Goal: Task Accomplishment & Management: Complete application form

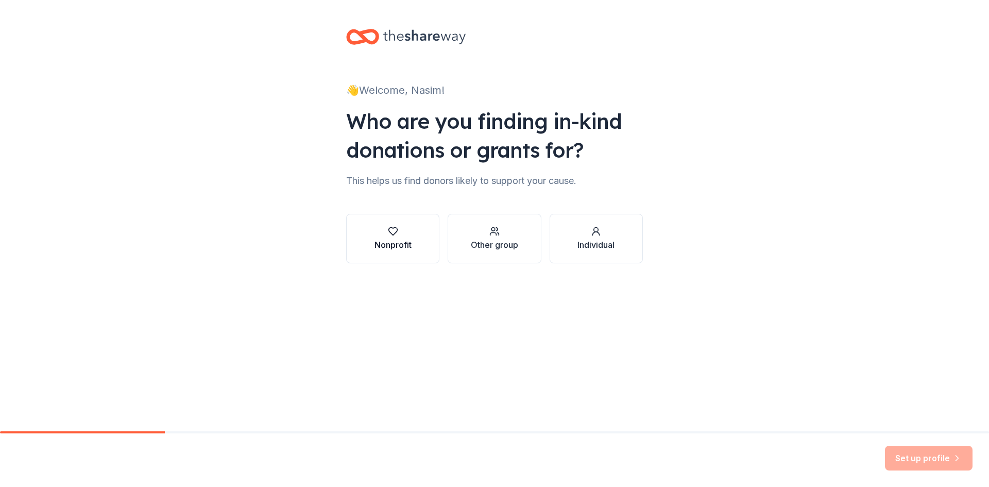
click at [408, 249] on div "Nonprofit" at bounding box center [393, 245] width 37 height 12
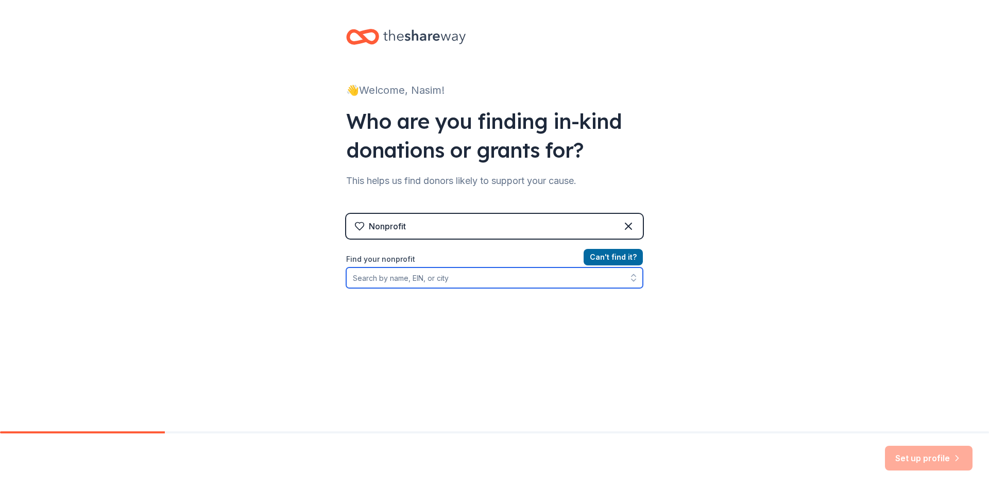
click at [570, 273] on input "Find your nonprofit" at bounding box center [494, 277] width 297 height 21
click at [449, 277] on input "Find your nonprofit" at bounding box center [494, 277] width 297 height 21
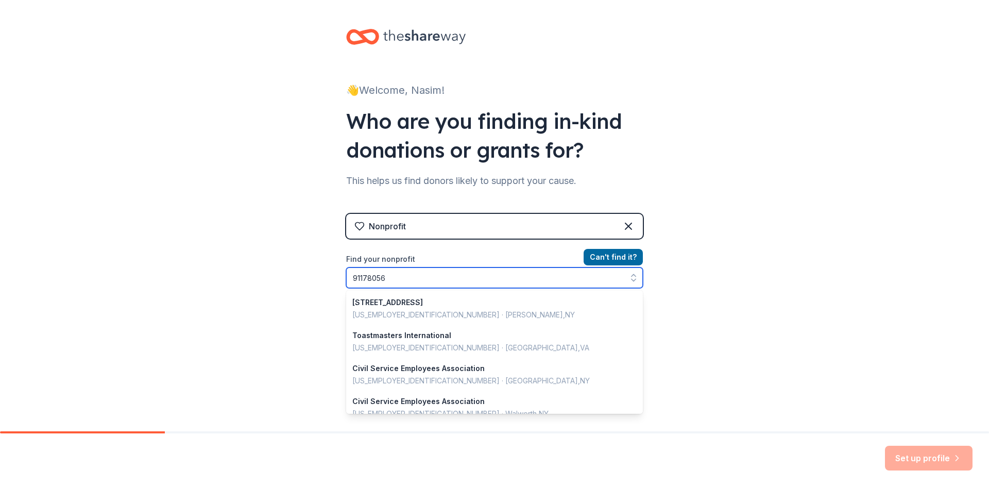
type input "911780562"
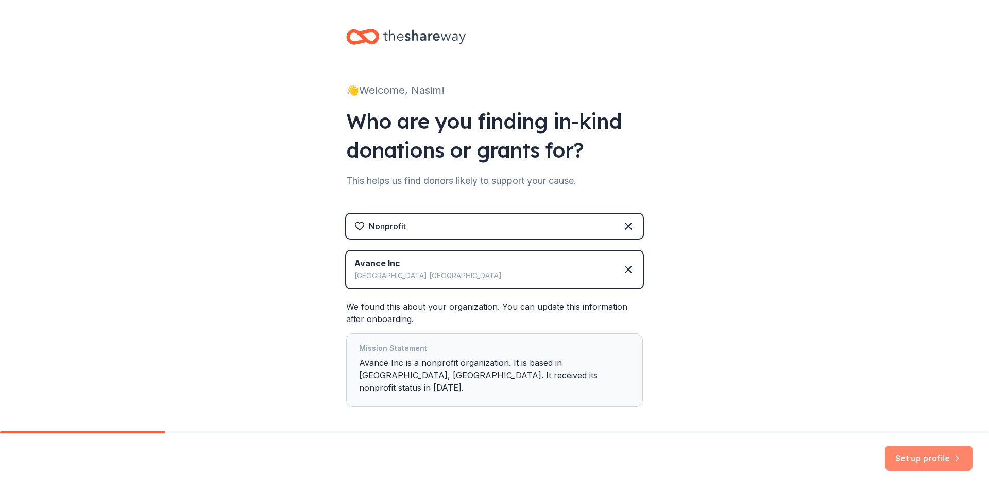
click at [956, 462] on icon "button" at bounding box center [957, 458] width 10 height 10
click at [938, 457] on div "Set up profile" at bounding box center [929, 458] width 88 height 25
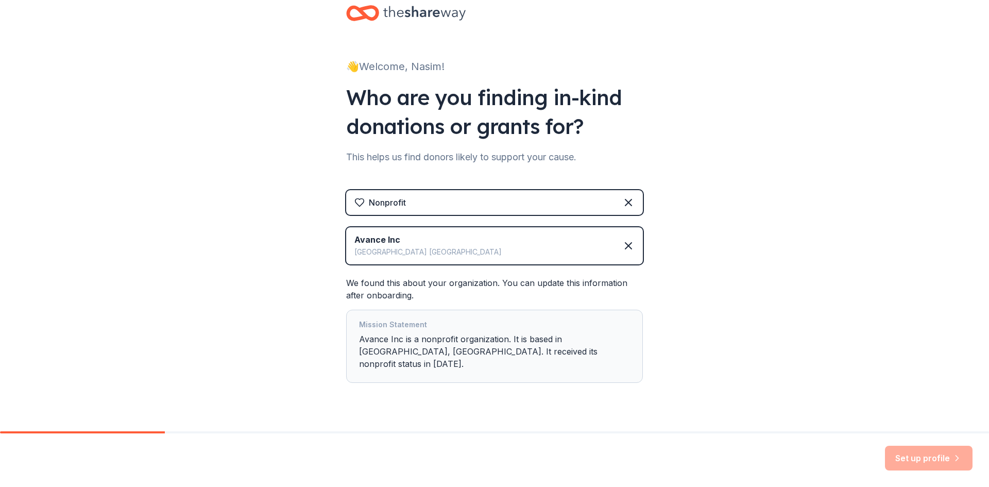
scroll to position [33, 0]
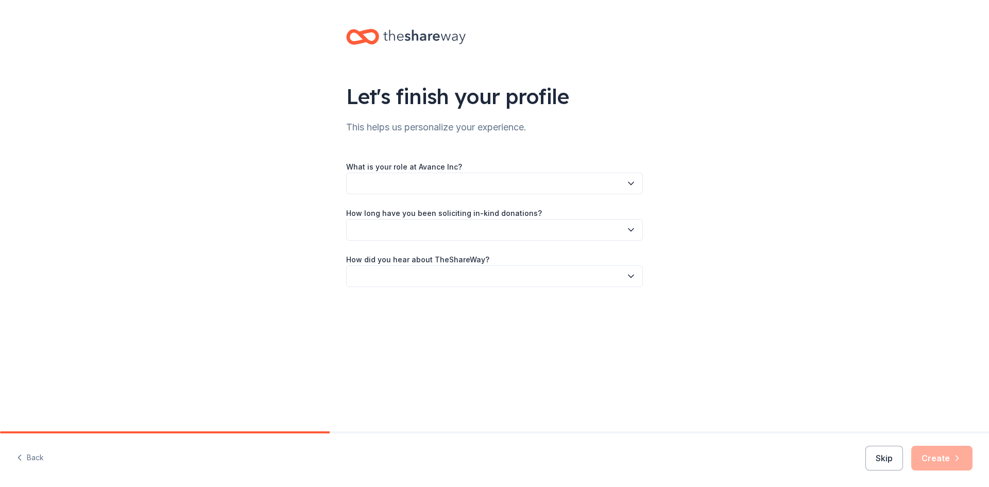
click at [456, 177] on button "button" at bounding box center [494, 184] width 297 height 22
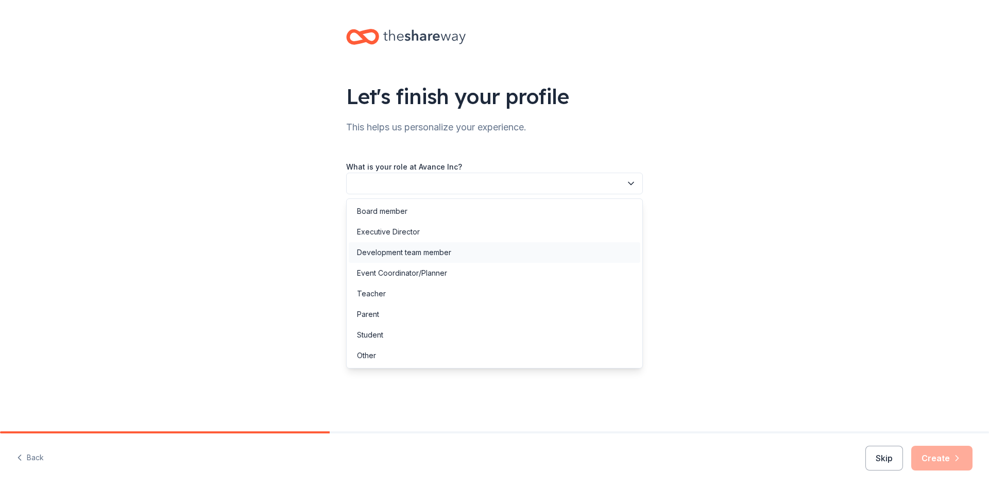
click at [413, 255] on div "Development team member" at bounding box center [404, 252] width 94 height 12
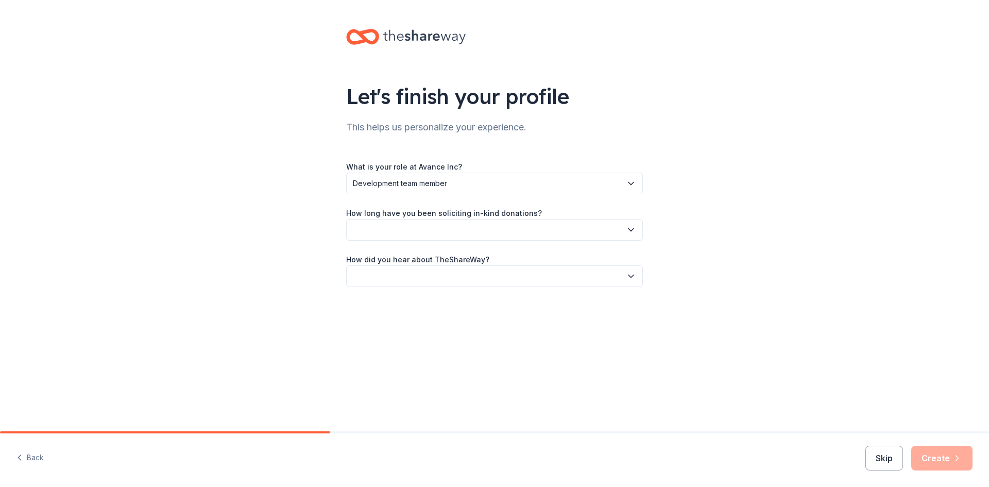
click at [410, 229] on button "button" at bounding box center [494, 230] width 297 height 22
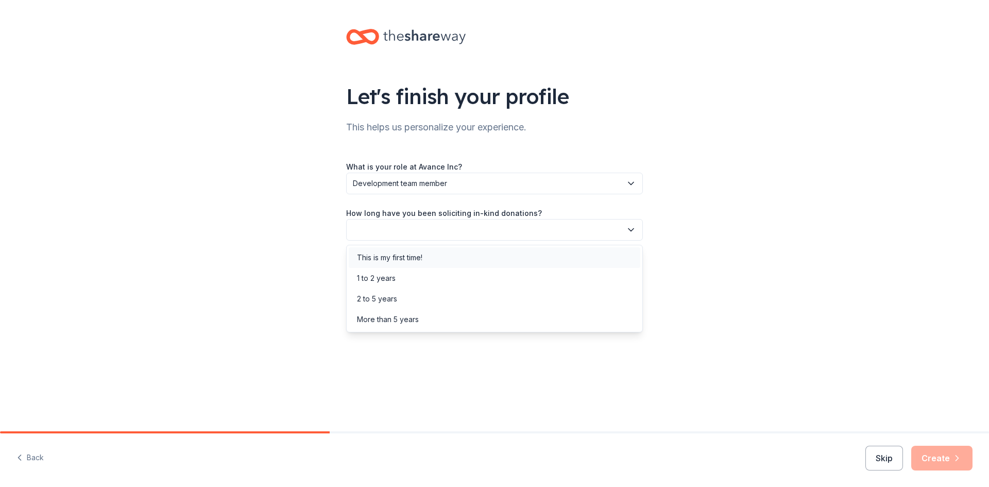
click at [400, 266] on div "This is my first time!" at bounding box center [495, 257] width 292 height 21
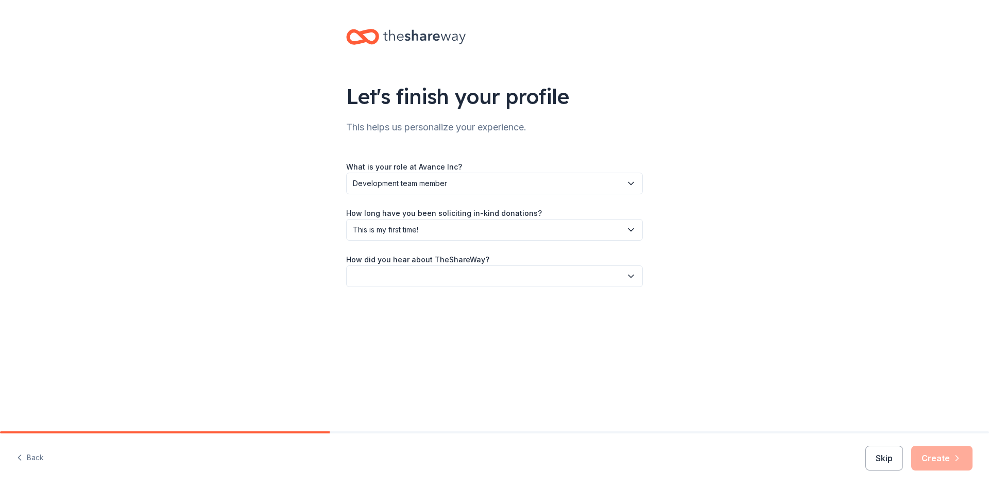
click at [400, 272] on button "button" at bounding box center [494, 276] width 297 height 22
click at [398, 326] on div "Online search" at bounding box center [380, 324] width 47 height 12
click at [945, 452] on button "Create" at bounding box center [942, 458] width 61 height 25
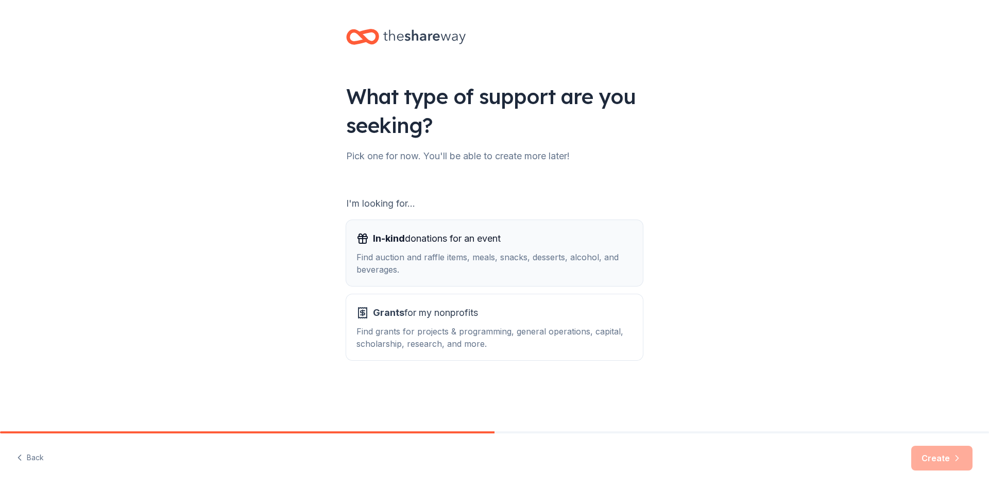
click at [580, 263] on div "Find auction and raffle items, meals, snacks, desserts, alcohol, and beverages." at bounding box center [495, 263] width 276 height 25
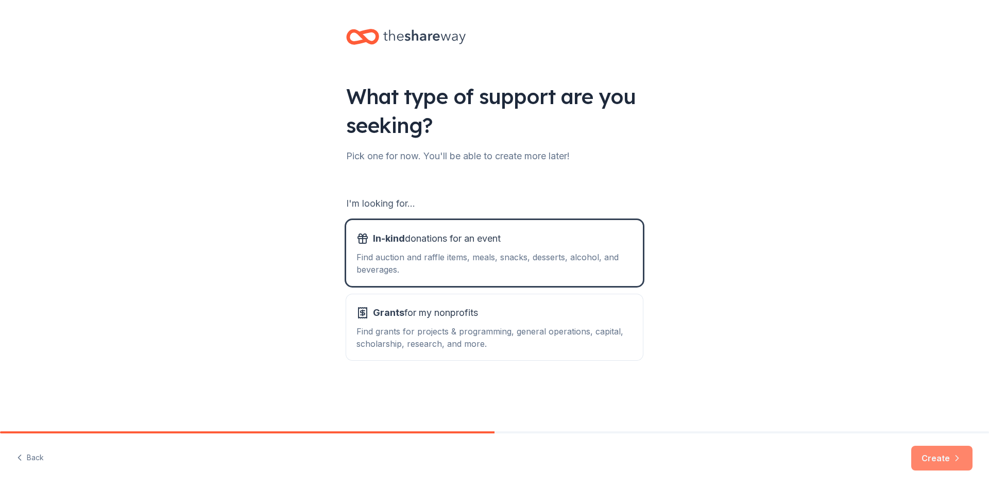
click at [916, 453] on button "Create" at bounding box center [942, 458] width 61 height 25
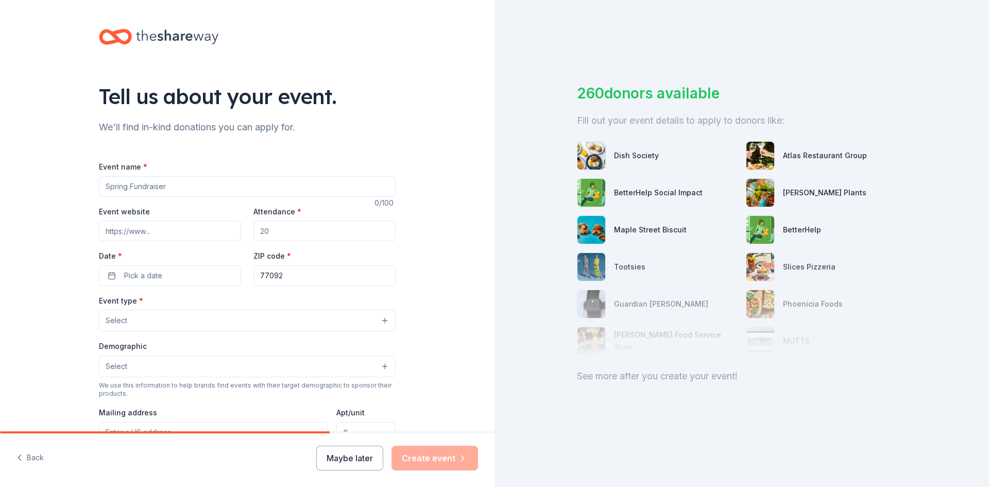
click at [154, 194] on input "Event name *" at bounding box center [247, 186] width 297 height 21
click at [213, 187] on input "Event name *" at bounding box center [247, 186] width 297 height 21
paste input "AVANCE-Houston’s 9th Annual Golf Tournament"
type input "AVANCE-Houston’s 9th Annual Golf Tournament"
click at [191, 222] on input "Event website" at bounding box center [170, 231] width 142 height 21
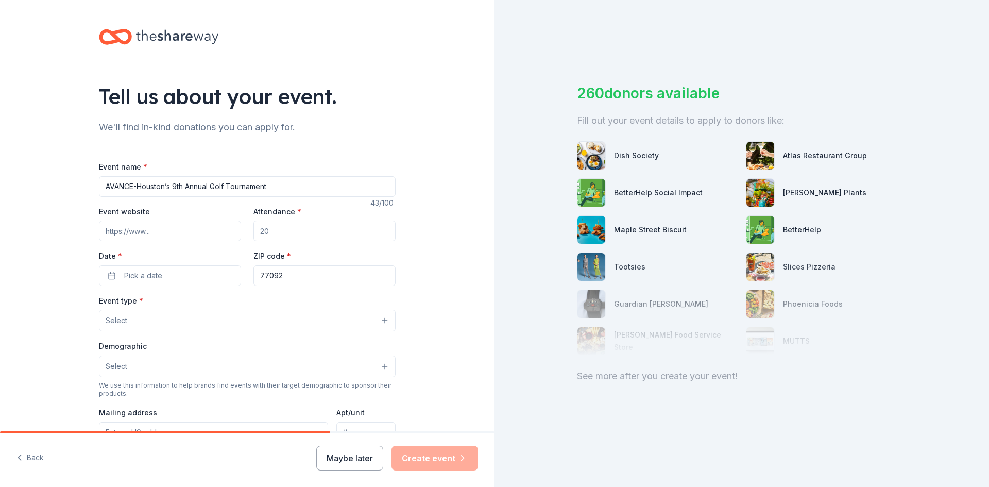
paste input "[URL][DOMAIN_NAME]"
type input "[URL][DOMAIN_NAME]"
click at [305, 233] on input "Attendance *" at bounding box center [325, 231] width 142 height 21
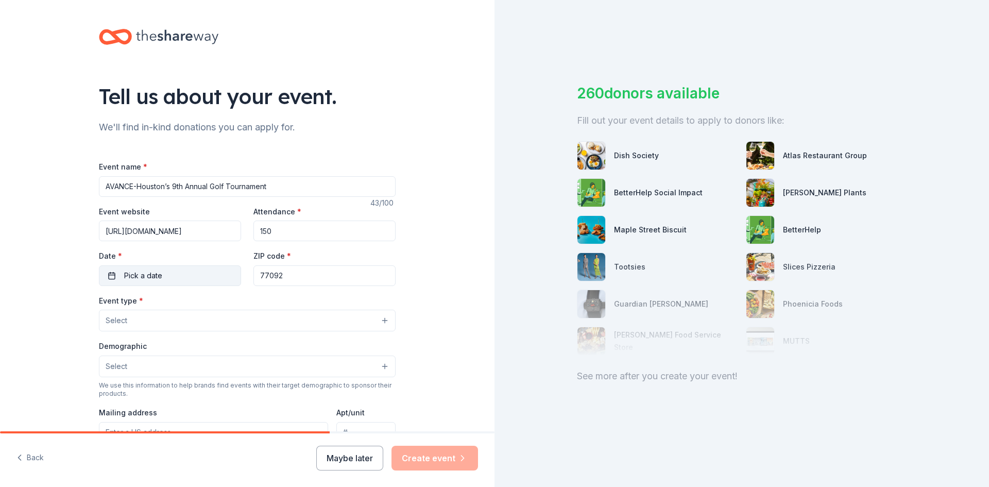
type input "150"
click at [168, 268] on button "Pick a date" at bounding box center [170, 275] width 142 height 21
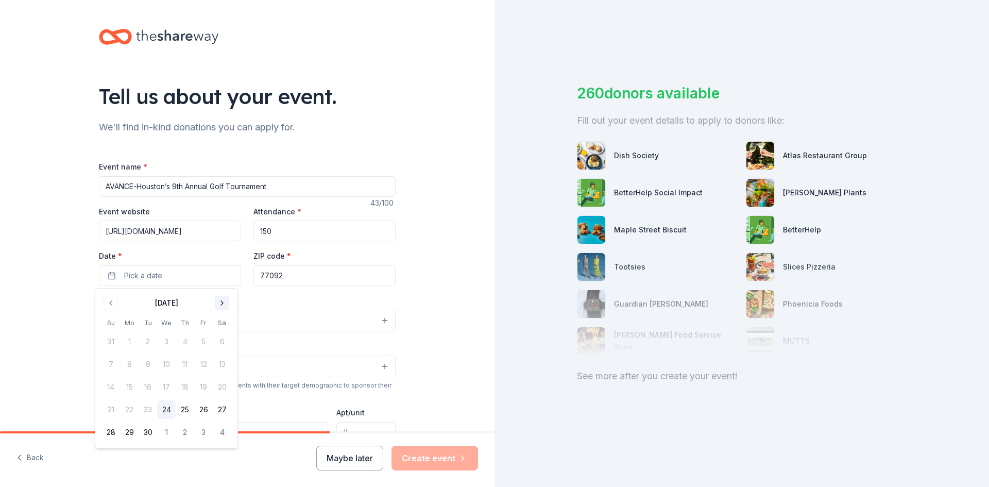
click at [220, 304] on button "Go to next month" at bounding box center [222, 303] width 14 height 14
click at [187, 364] on button "6" at bounding box center [185, 364] width 19 height 19
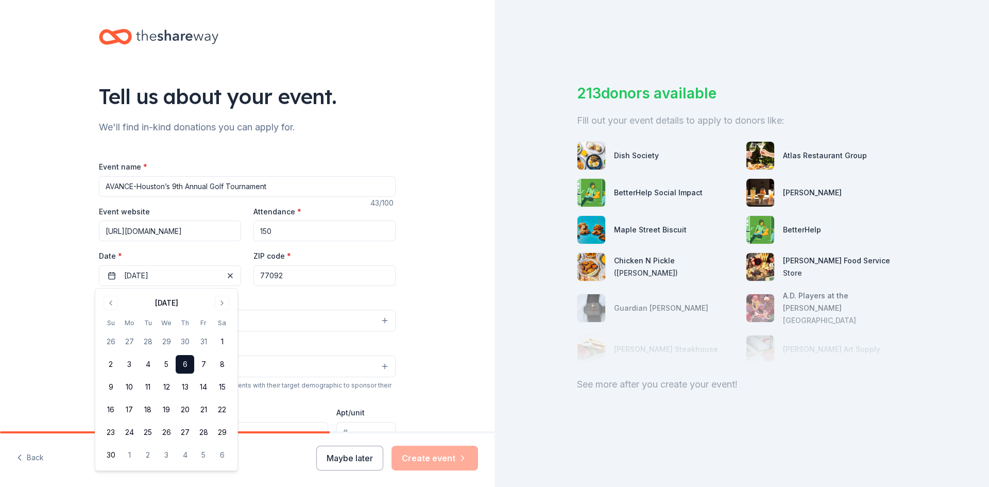
click at [188, 363] on button "6" at bounding box center [185, 364] width 19 height 19
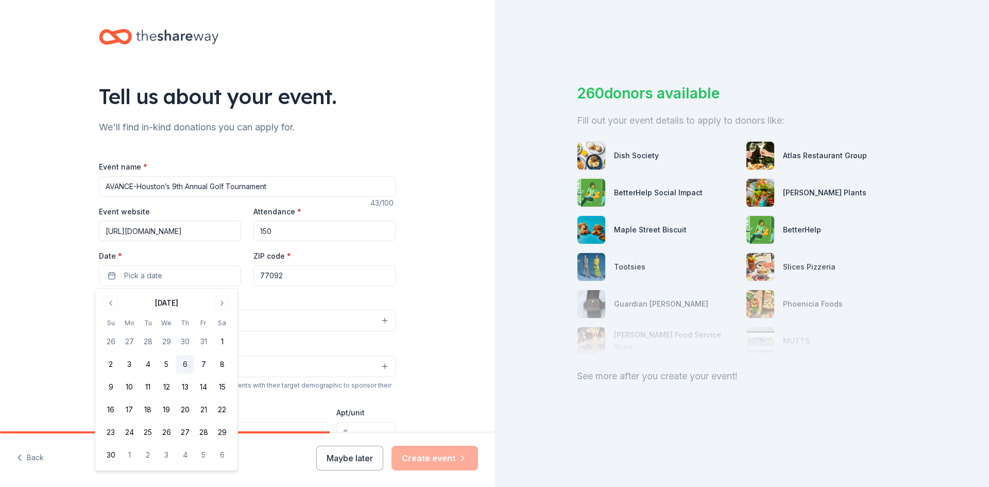
click at [189, 361] on button "6" at bounding box center [185, 364] width 19 height 19
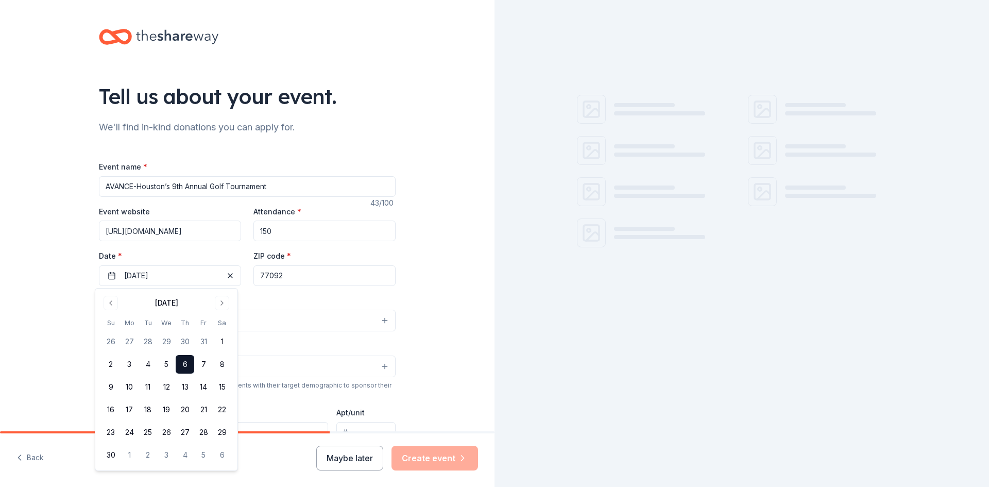
click at [419, 261] on div "Tell us about your event. We'll find in-kind donations you can apply for. Event…" at bounding box center [247, 343] width 495 height 686
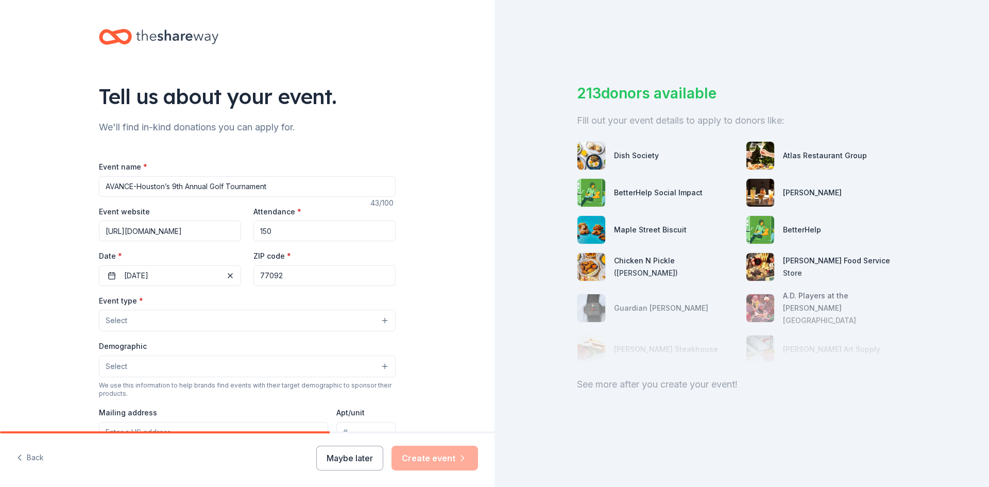
click at [312, 322] on button "Select" at bounding box center [247, 321] width 297 height 22
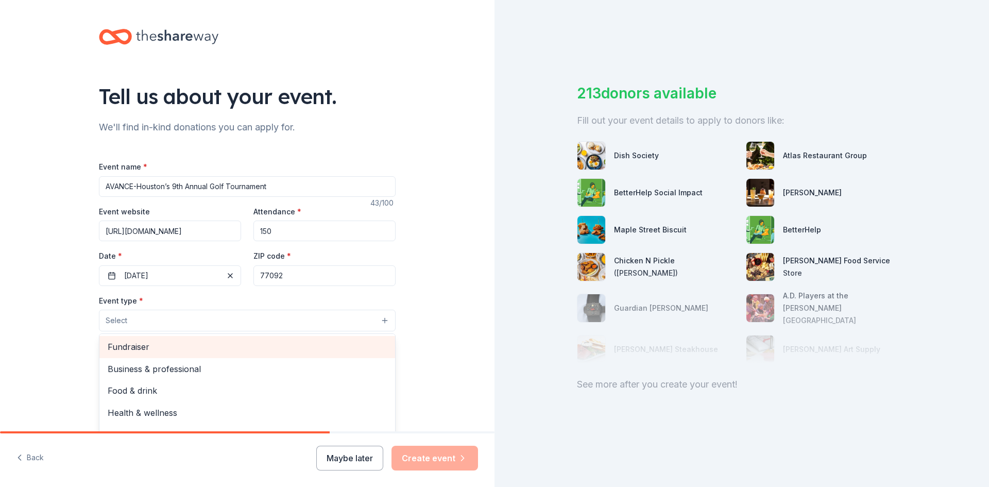
click at [272, 351] on span "Fundraiser" at bounding box center [247, 346] width 279 height 13
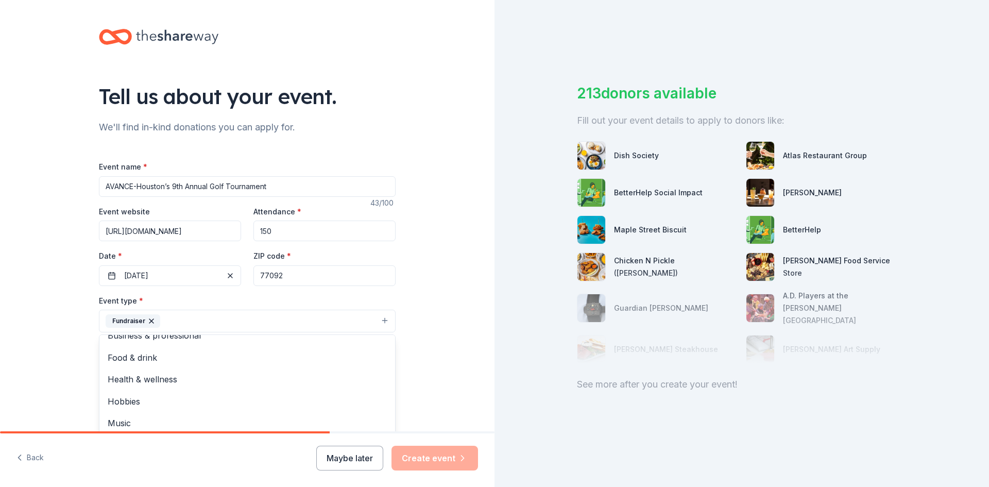
scroll to position [52, 0]
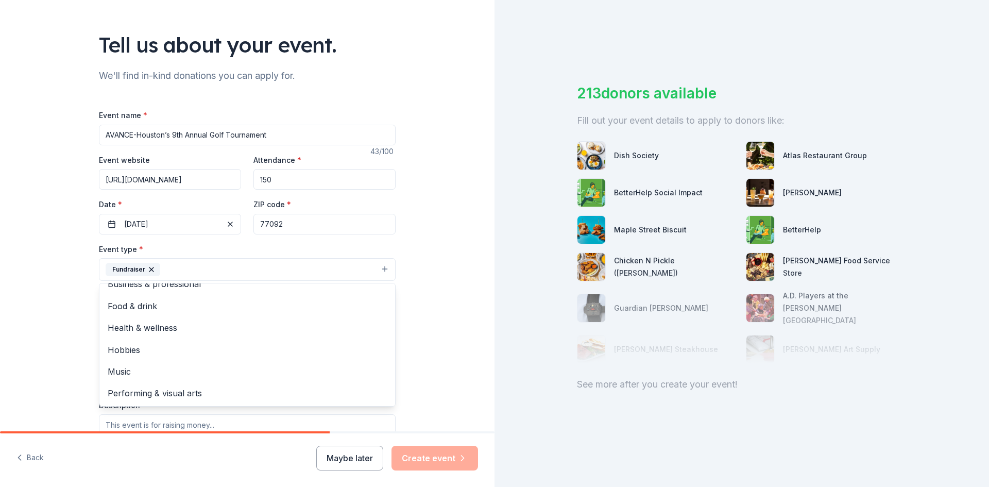
click at [409, 330] on div "Tell us about your event. We'll find in-kind donations you can apply for. Event…" at bounding box center [247, 291] width 495 height 687
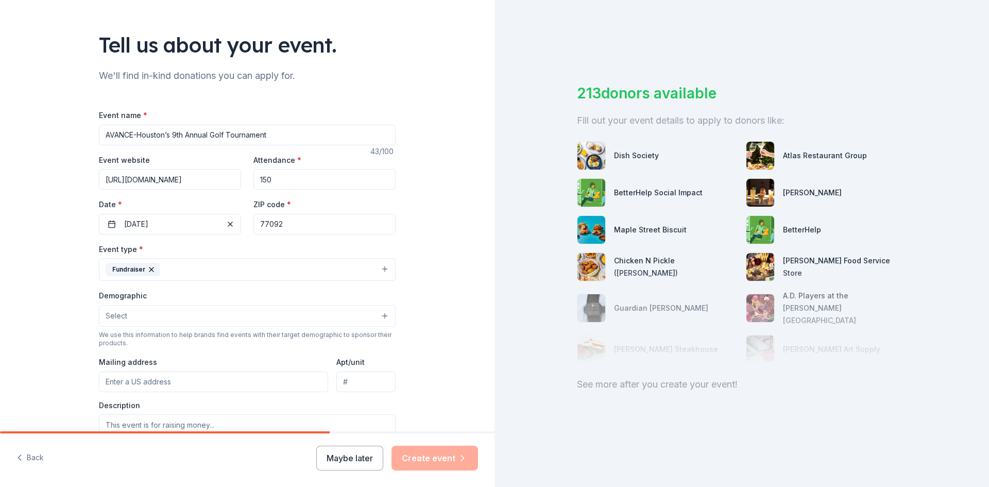
click at [224, 318] on button "Select" at bounding box center [247, 316] width 297 height 22
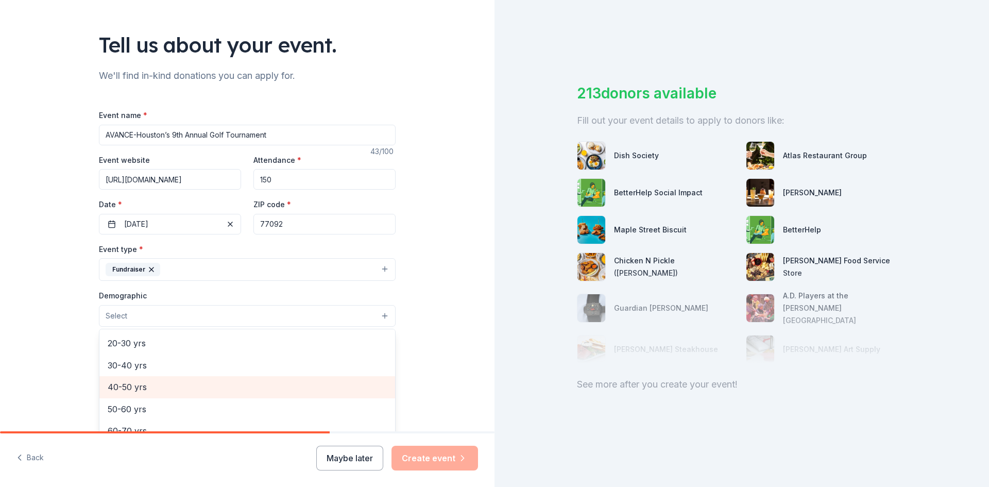
scroll to position [155, 0]
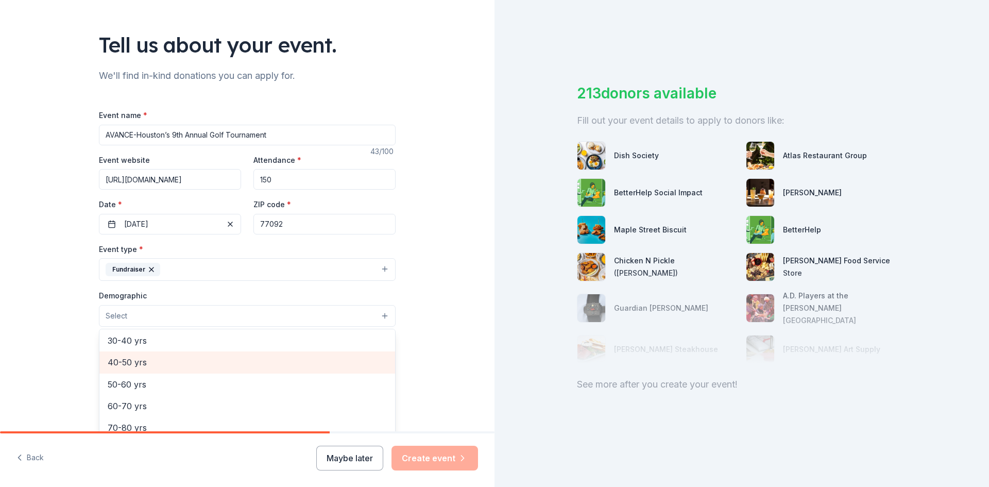
click at [153, 365] on span "40-50 yrs" at bounding box center [247, 362] width 279 height 13
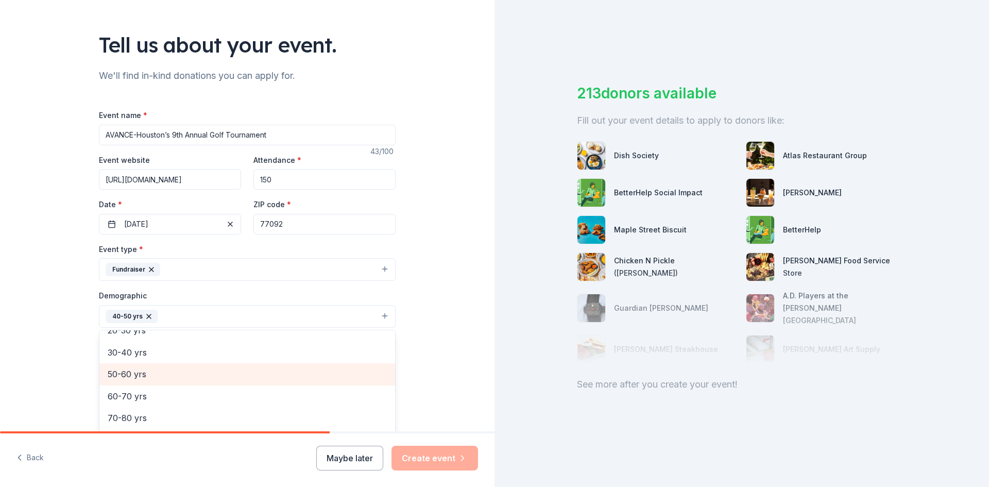
scroll to position [144, 0]
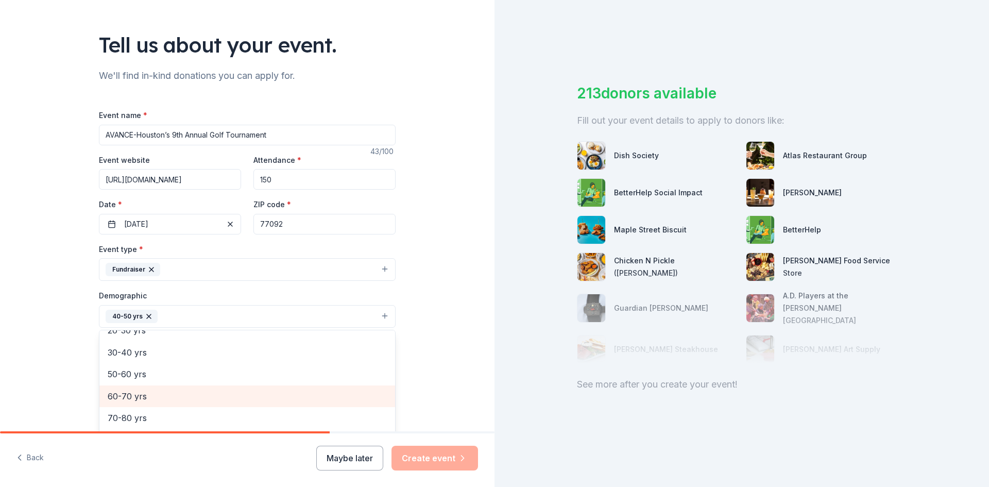
click at [138, 391] on span "60-70 yrs" at bounding box center [247, 396] width 279 height 13
click at [410, 308] on div "Tell us about your event. We'll find in-kind donations you can apply for. Event…" at bounding box center [247, 292] width 495 height 688
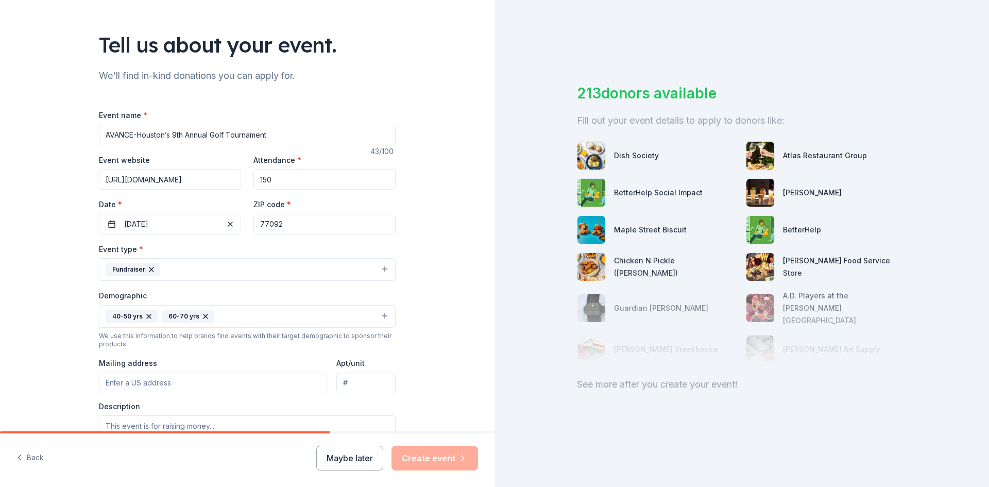
click at [324, 222] on input "77092" at bounding box center [325, 224] width 142 height 21
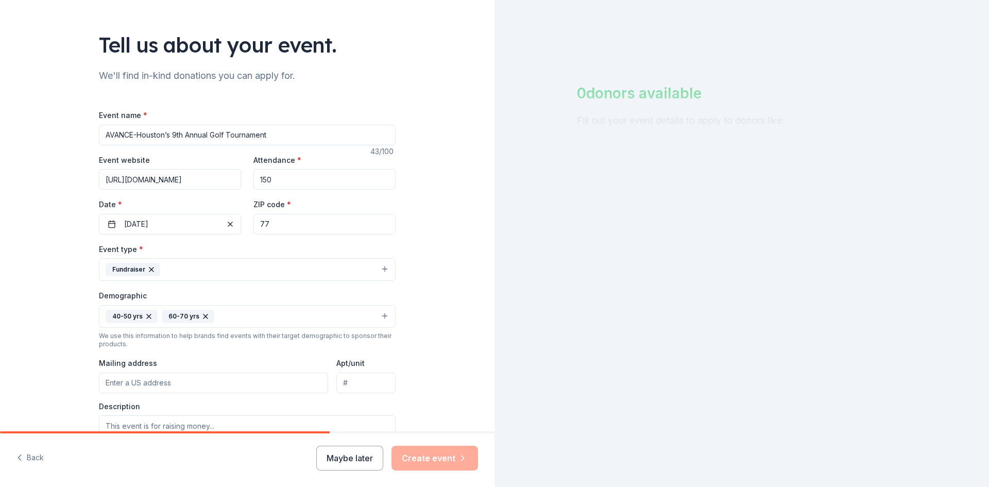
type input "7"
click at [302, 225] on input "ZIP code *" at bounding box center [325, 224] width 142 height 21
paste input "77338"
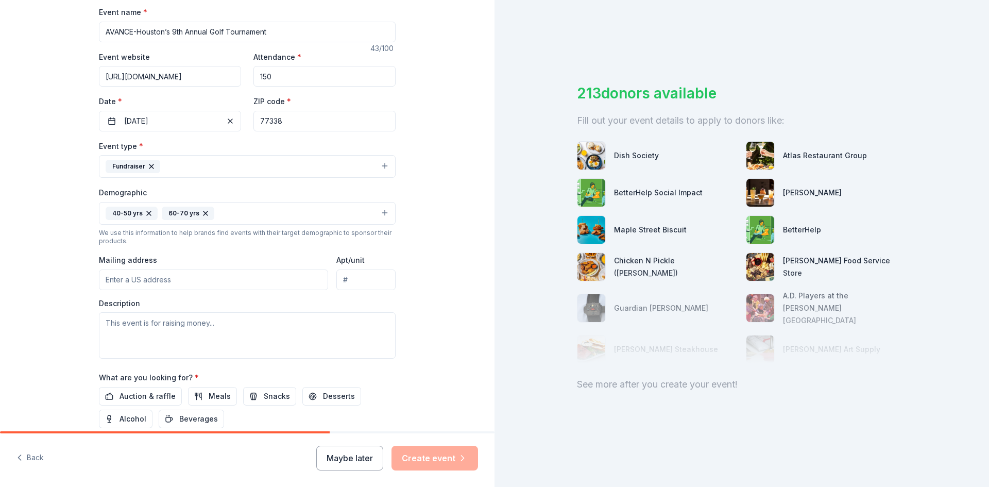
scroll to position [206, 0]
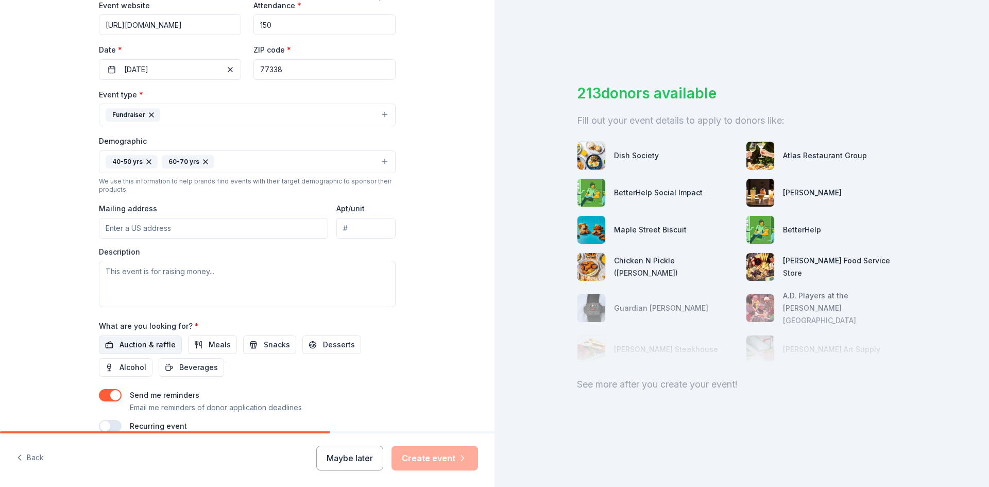
type input "77338"
click at [157, 343] on span "Auction & raffle" at bounding box center [148, 345] width 56 height 12
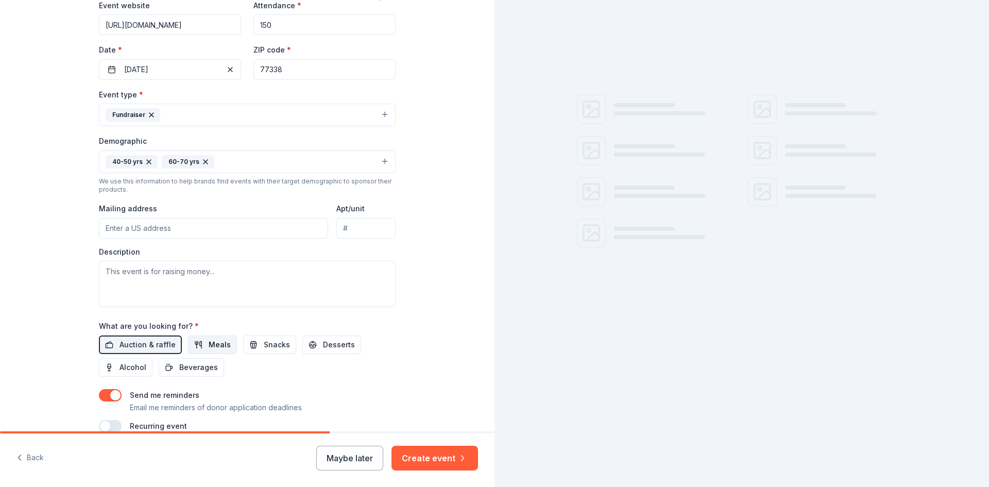
click at [210, 341] on span "Meals" at bounding box center [220, 345] width 22 height 12
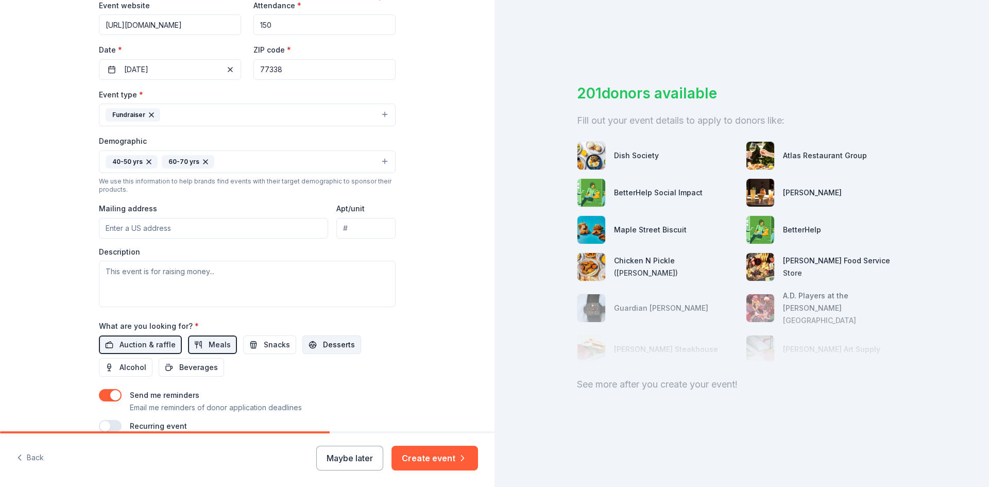
click at [323, 344] on span "Desserts" at bounding box center [339, 345] width 32 height 12
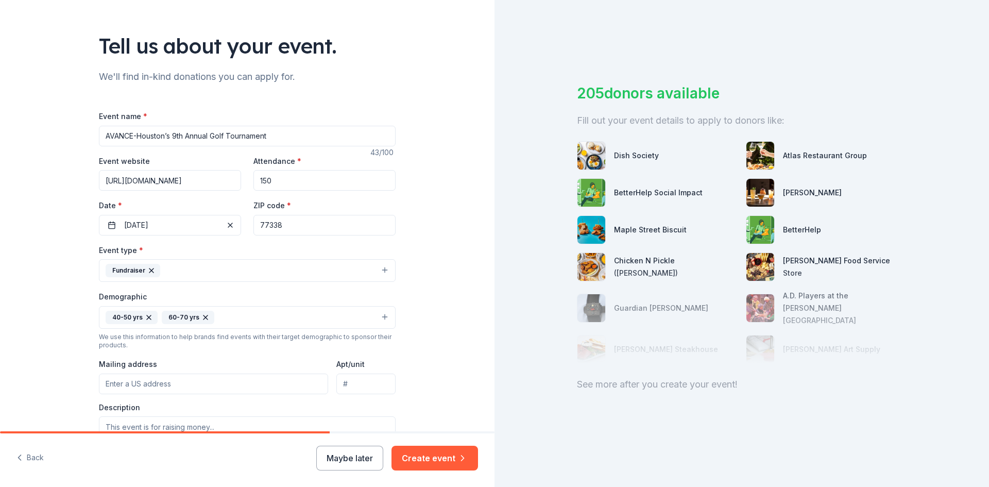
scroll to position [154, 0]
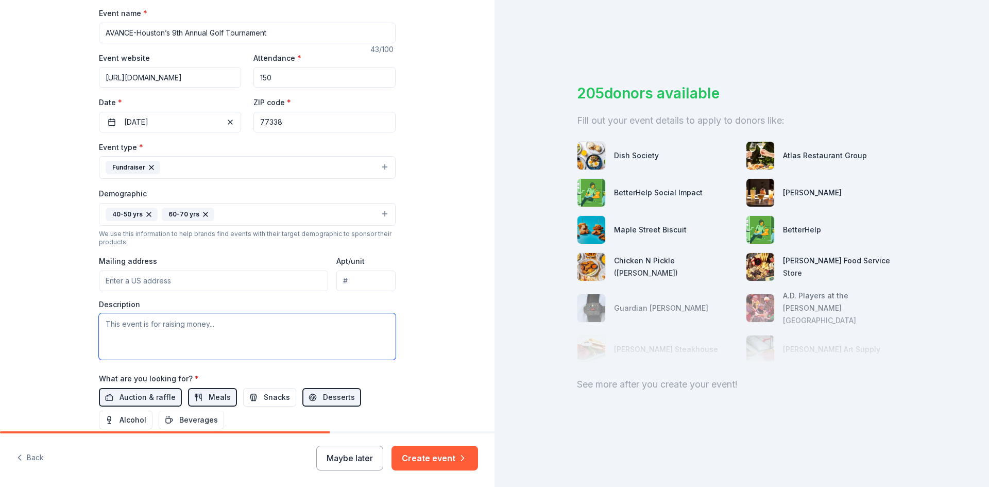
click at [200, 327] on textarea at bounding box center [247, 336] width 297 height 46
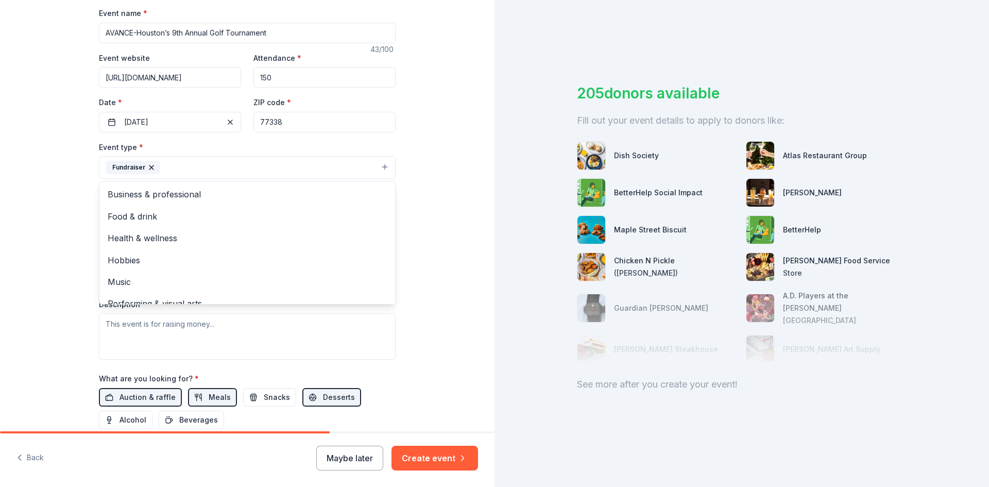
click at [379, 163] on button "Fundraiser" at bounding box center [247, 167] width 297 height 23
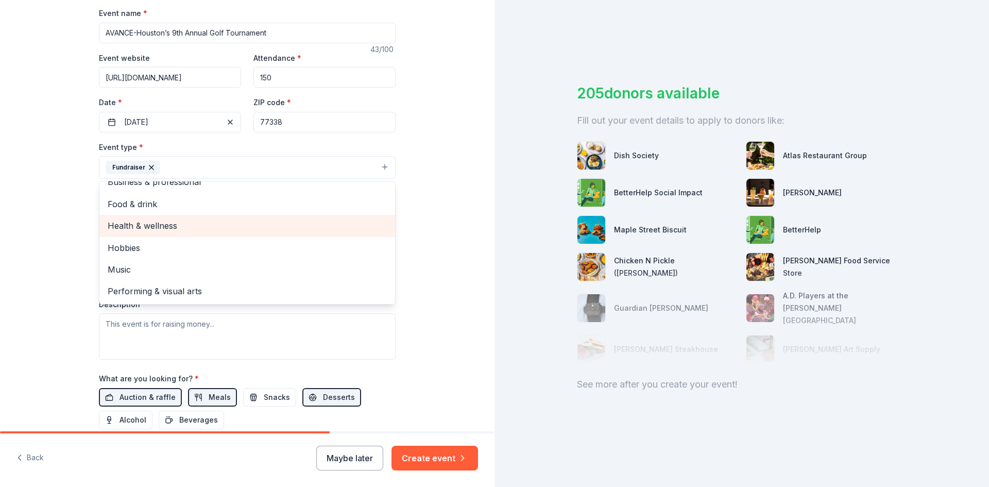
scroll to position [0, 0]
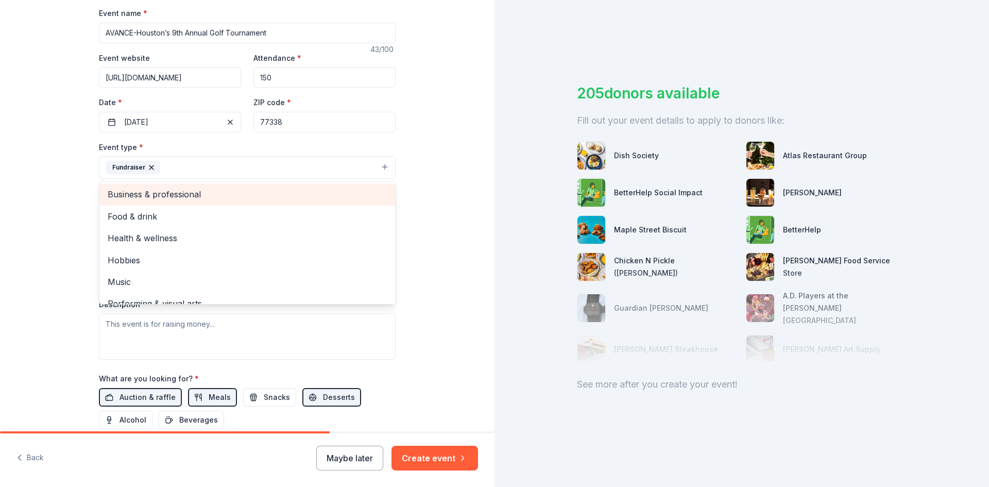
click at [279, 197] on span "Business & professional" at bounding box center [247, 194] width 279 height 13
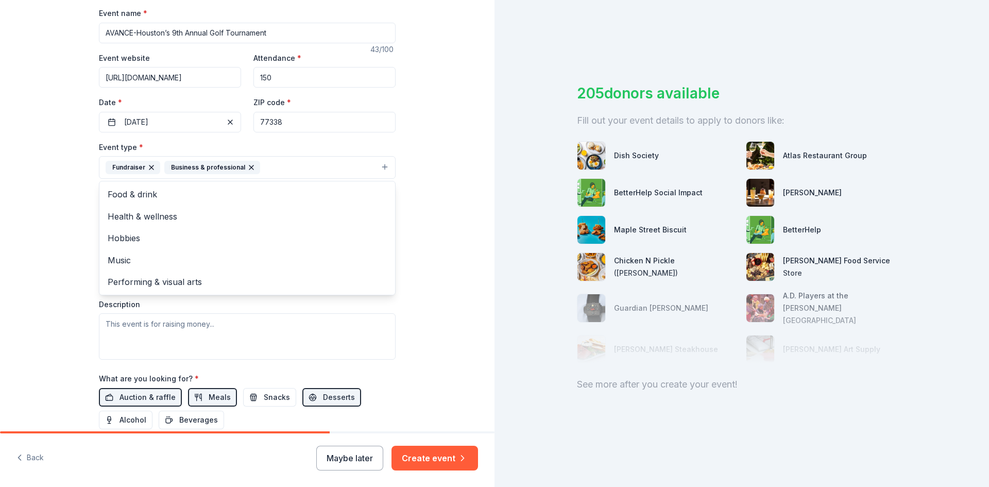
click at [425, 142] on div "Tell us about your event. We'll find in-kind donations you can apply for. Event…" at bounding box center [247, 190] width 495 height 688
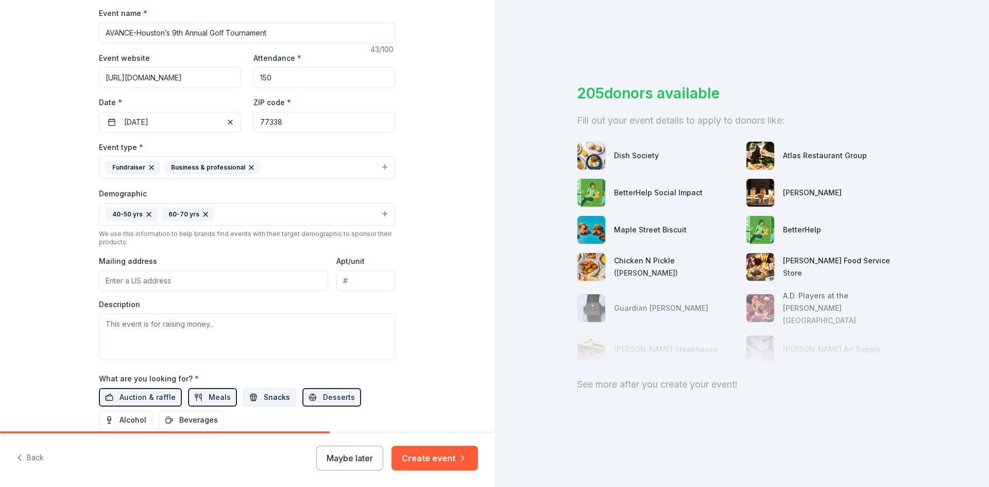
click at [250, 400] on button "Snacks" at bounding box center [269, 397] width 53 height 19
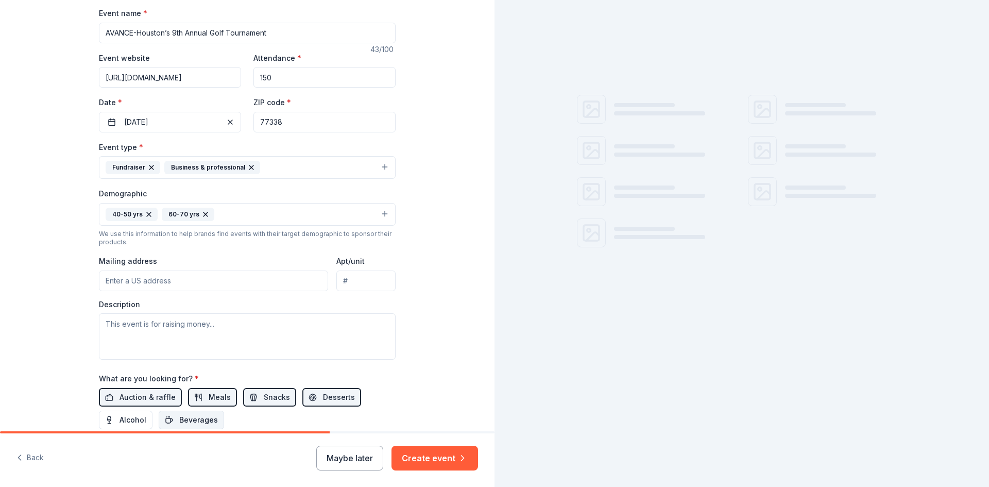
click at [205, 419] on span "Beverages" at bounding box center [198, 420] width 39 height 12
click at [136, 421] on span "Alcohol" at bounding box center [133, 420] width 27 height 12
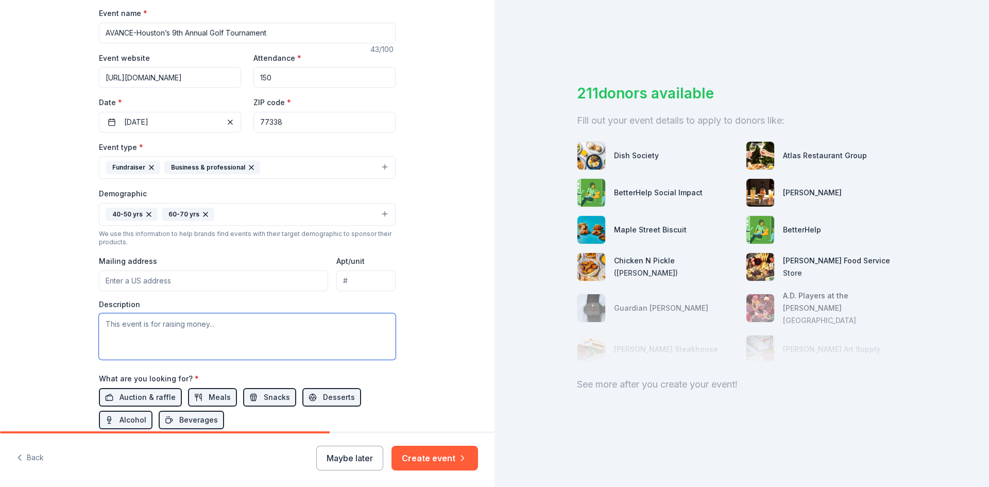
click at [167, 338] on textarea at bounding box center [247, 336] width 297 height 46
paste textarea "This annual tournament is more than just a day on the course — it directly bene…"
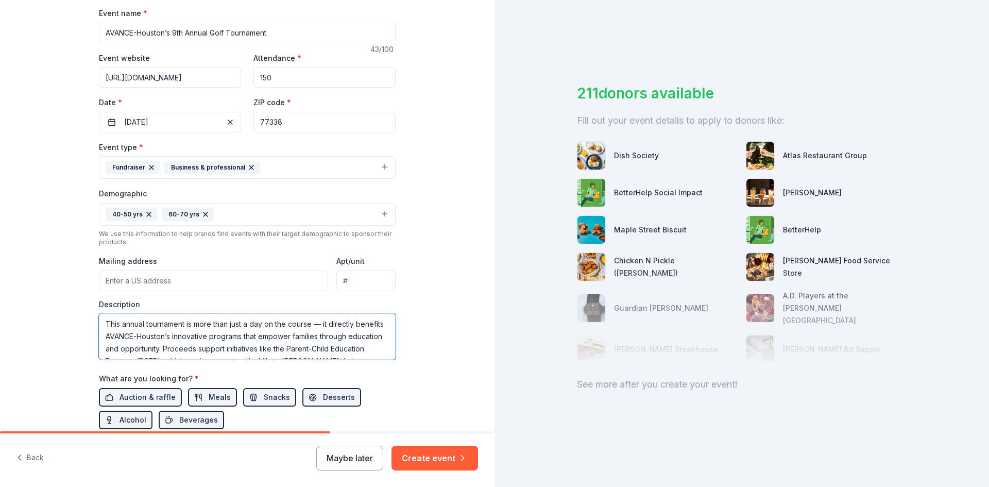
click at [234, 336] on textarea "This annual tournament is more than just a day on the course — it directly bene…" at bounding box center [247, 336] width 297 height 46
click at [334, 338] on textarea "This annual tournament is more than just a day on the course — it directly bene…" at bounding box center [247, 336] width 297 height 46
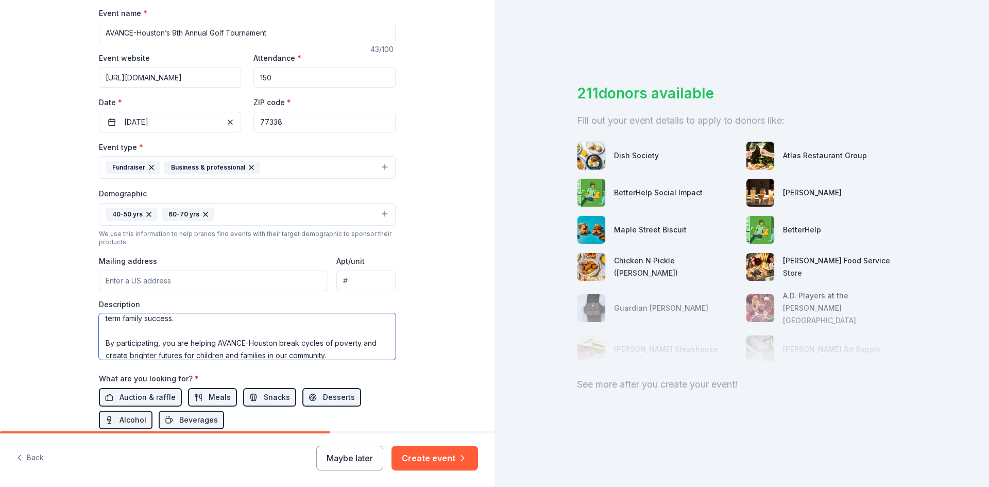
scroll to position [124, 0]
click at [161, 336] on textarea "This annual tournament is more than just a day on the course — it directly bene…" at bounding box center [247, 336] width 297 height 46
click at [312, 333] on textarea "This annual tournament is more than just a day on the course — it directly bene…" at bounding box center [247, 336] width 297 height 46
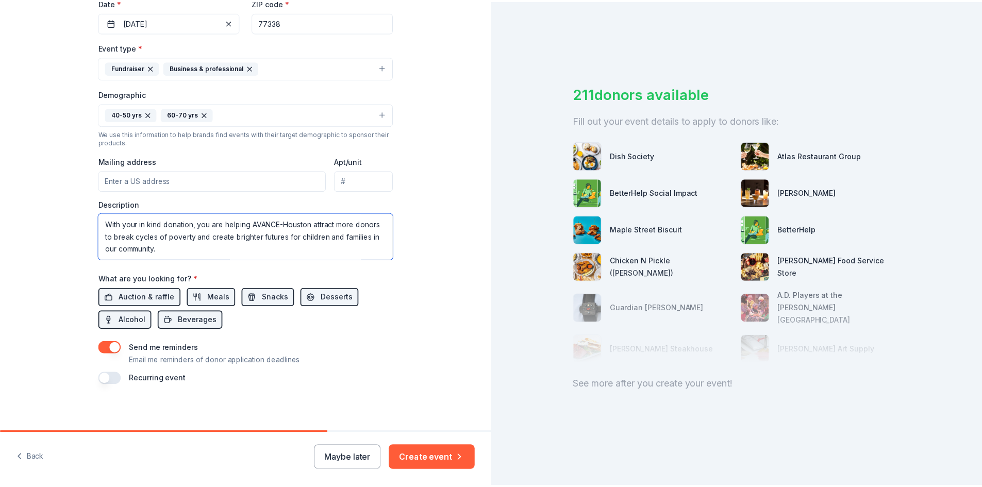
scroll to position [257, 0]
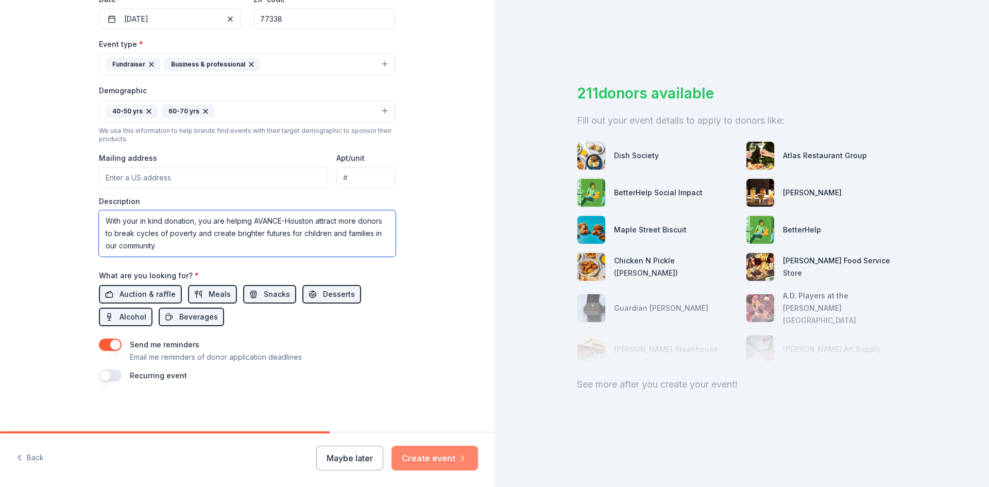
type textarea "This annual tournament is more than just a day on the course — it directly bene…"
click at [445, 462] on button "Create event" at bounding box center [435, 458] width 87 height 25
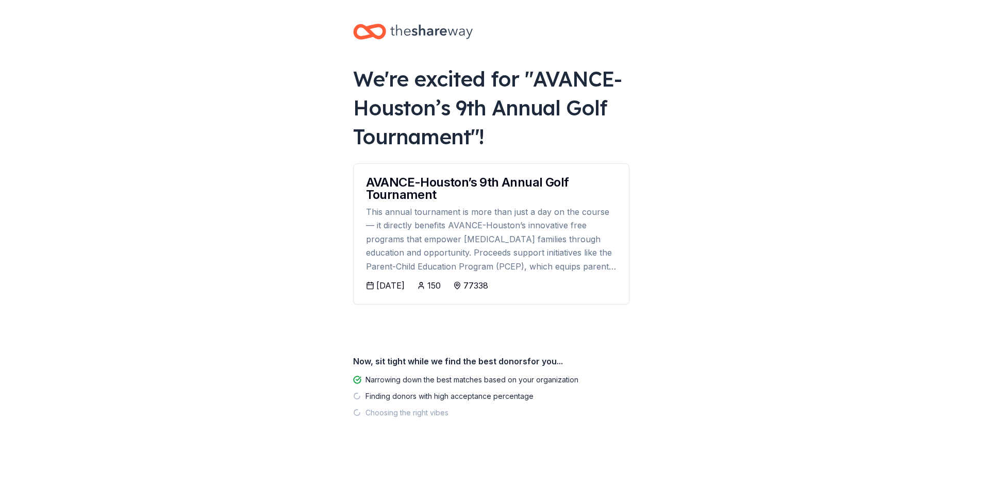
scroll to position [3, 0]
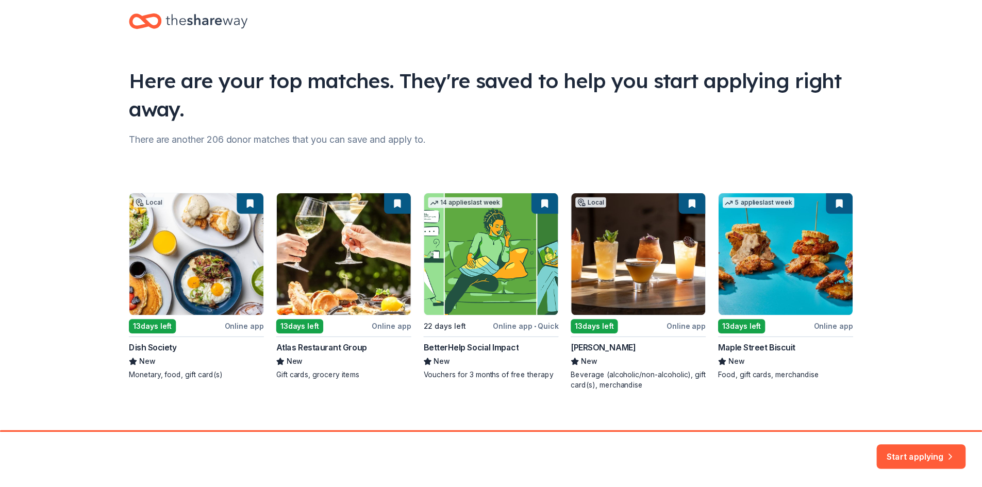
scroll to position [27, 0]
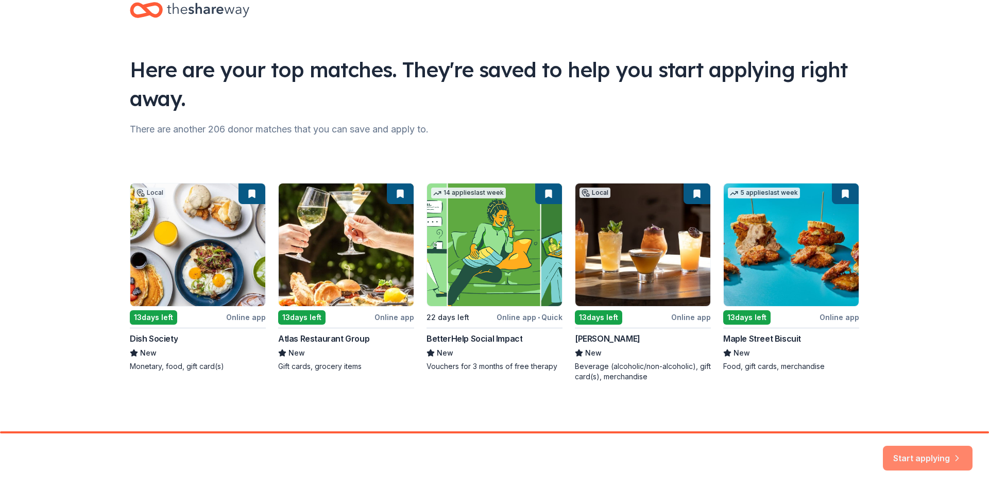
click at [935, 449] on button "Start applying" at bounding box center [928, 453] width 90 height 25
click at [917, 452] on div "Start applying" at bounding box center [928, 458] width 90 height 25
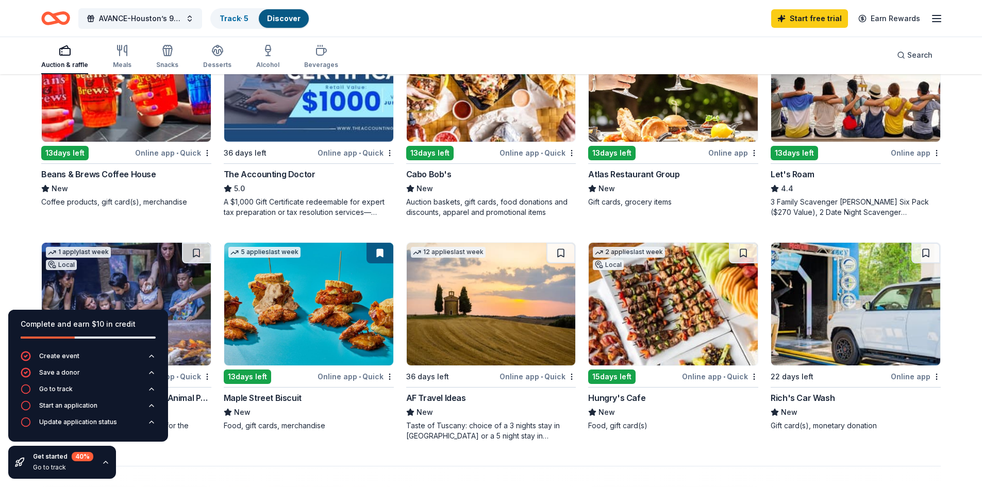
scroll to position [773, 0]
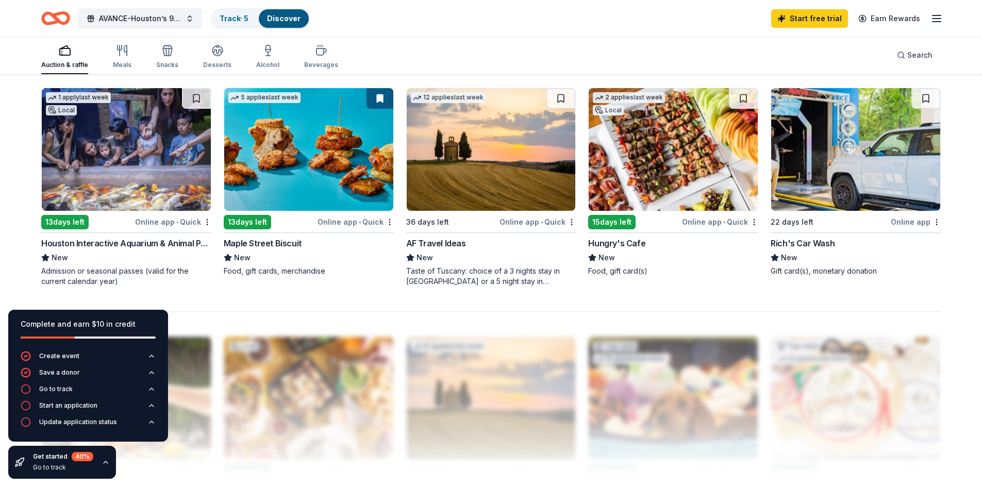
click at [568, 58] on div "Auction & raffle Meals Snacks Desserts Alcohol Beverages Search" at bounding box center [490, 55] width 899 height 38
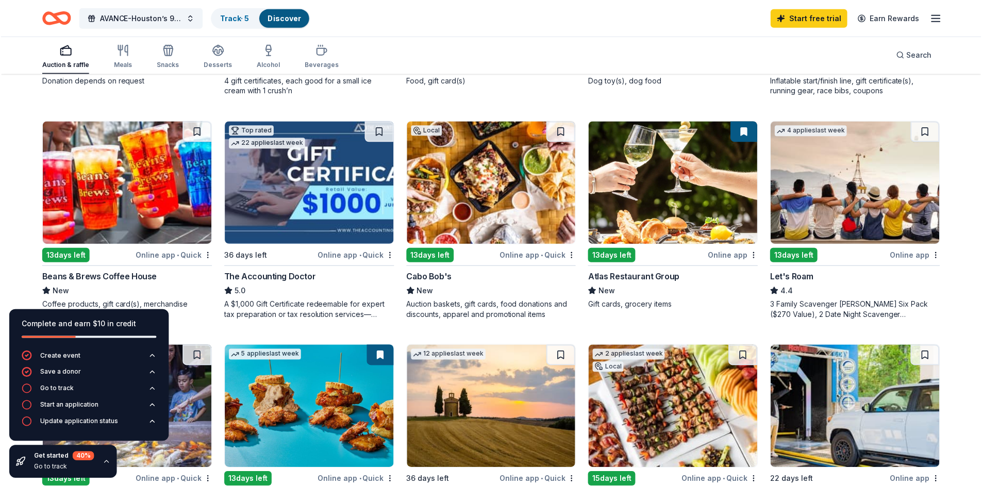
scroll to position [515, 0]
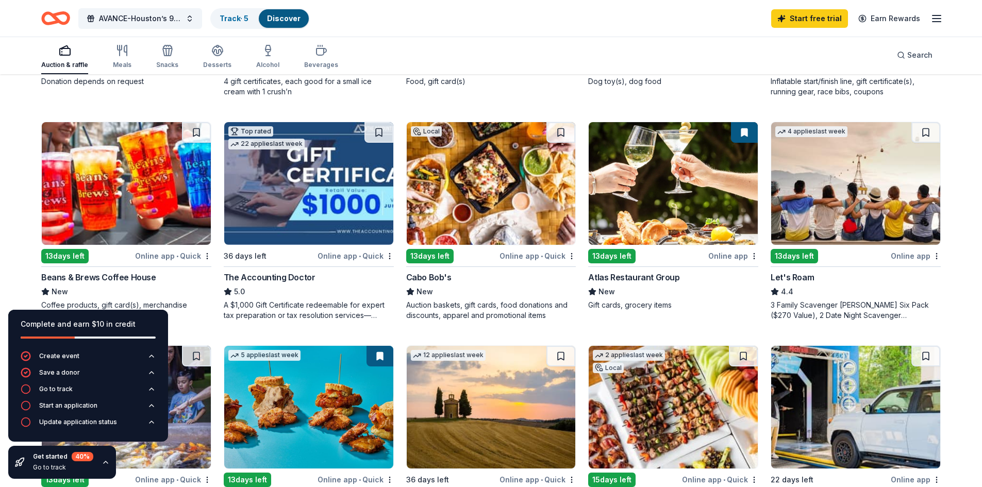
click at [441, 176] on img at bounding box center [491, 183] width 169 height 123
